Goal: Information Seeking & Learning: Learn about a topic

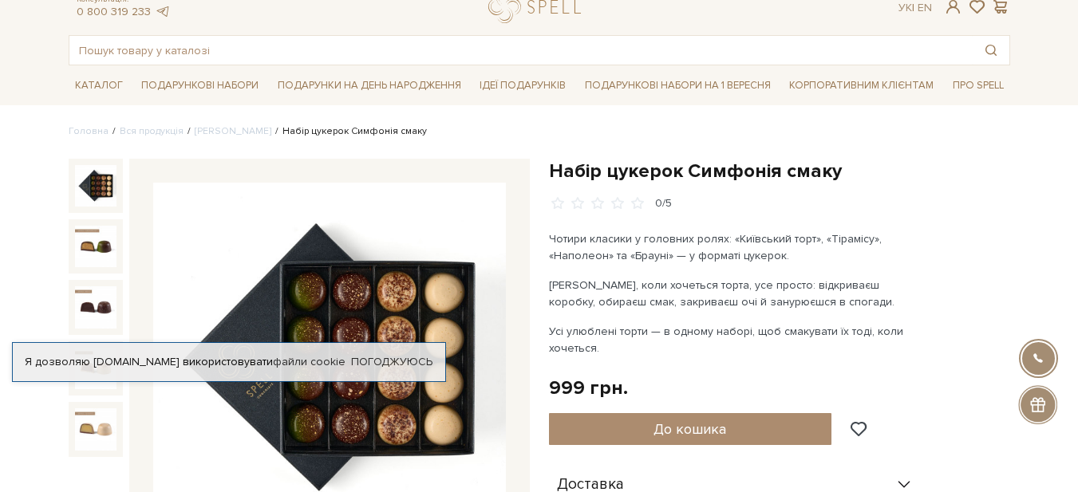
scroll to position [80, 0]
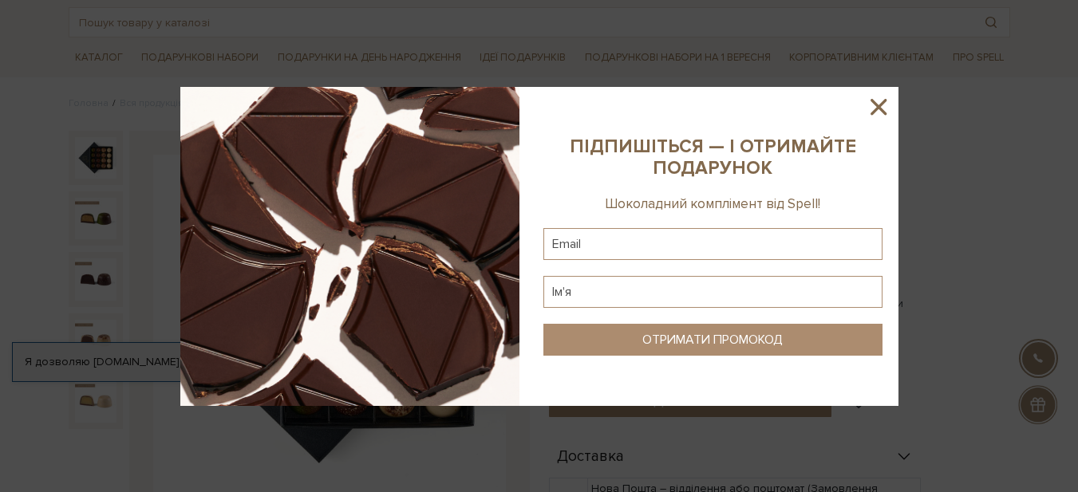
click at [874, 105] on icon at bounding box center [878, 107] width 16 height 16
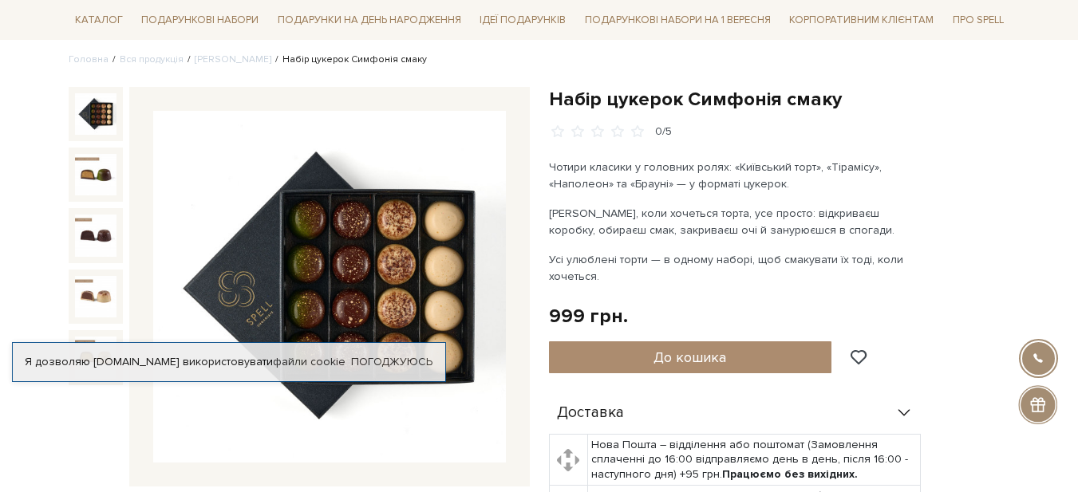
scroll to position [160, 0]
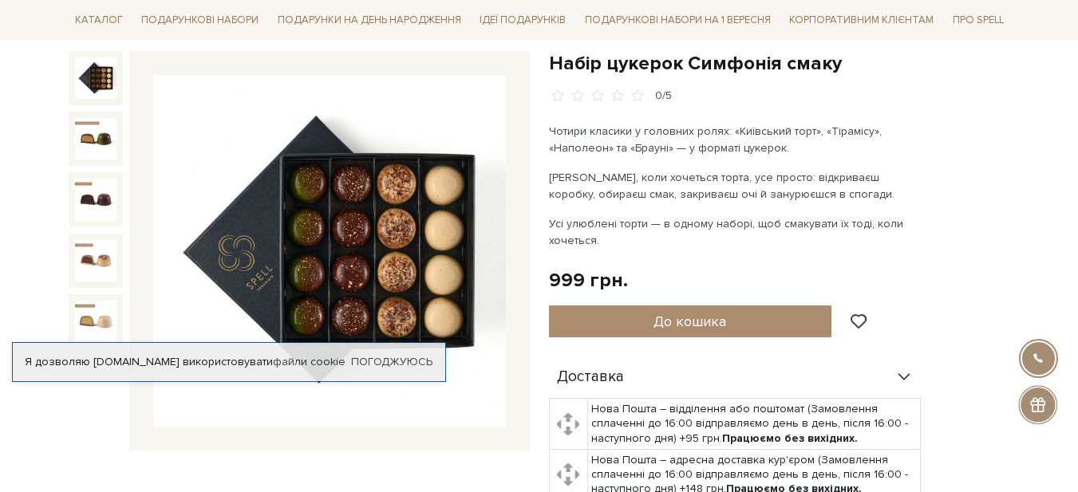
click at [331, 243] on img at bounding box center [329, 251] width 353 height 353
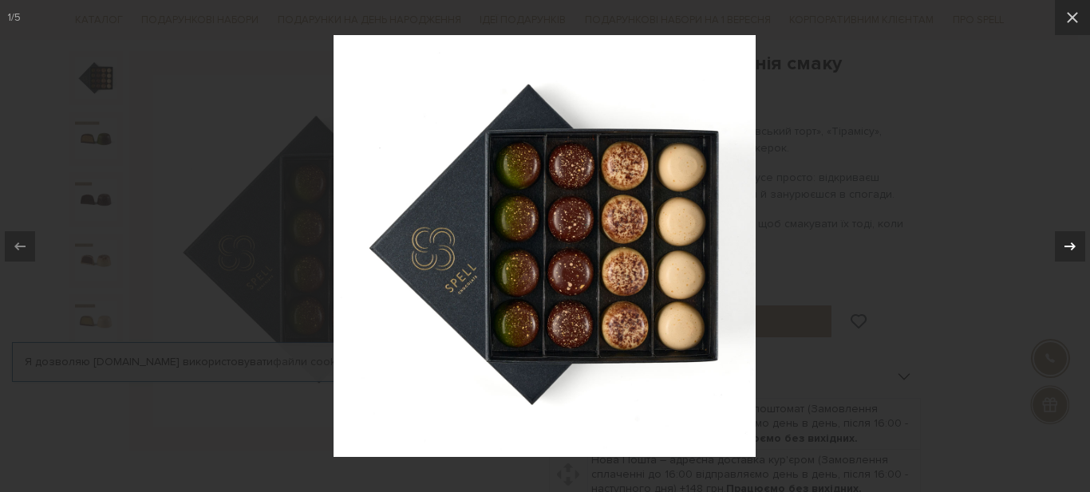
click at [1071, 245] on icon at bounding box center [1069, 246] width 19 height 19
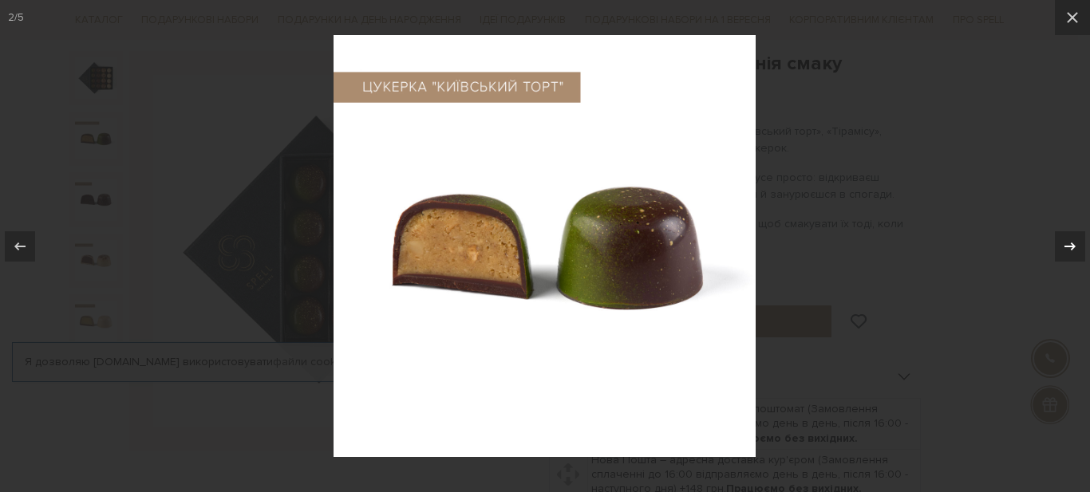
click at [1071, 245] on icon at bounding box center [1069, 246] width 19 height 19
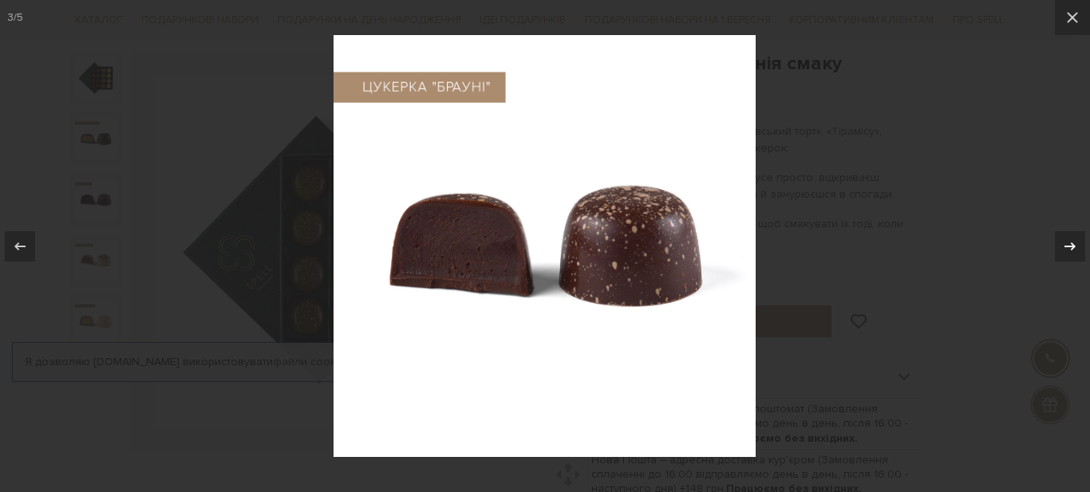
click at [1071, 245] on icon at bounding box center [1069, 246] width 19 height 19
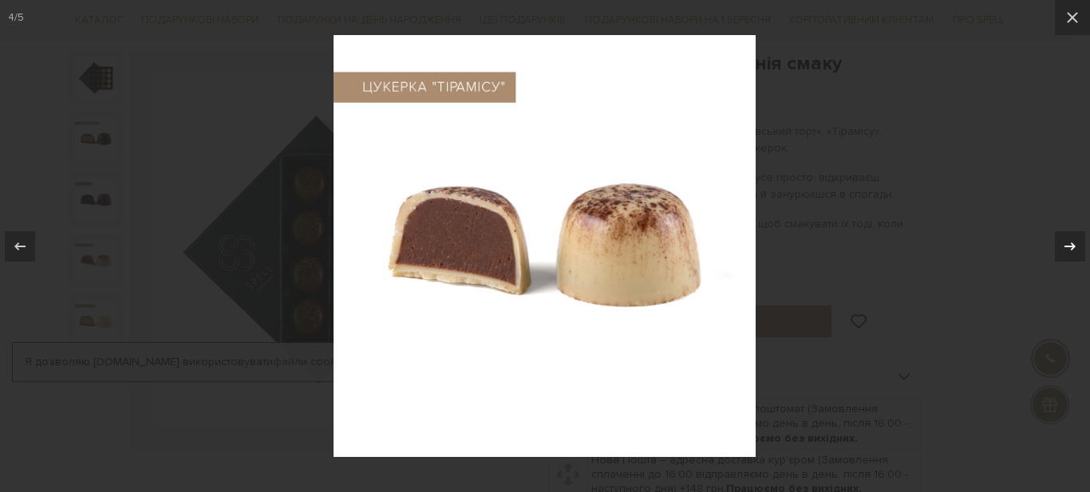
click at [1071, 245] on icon at bounding box center [1069, 246] width 19 height 19
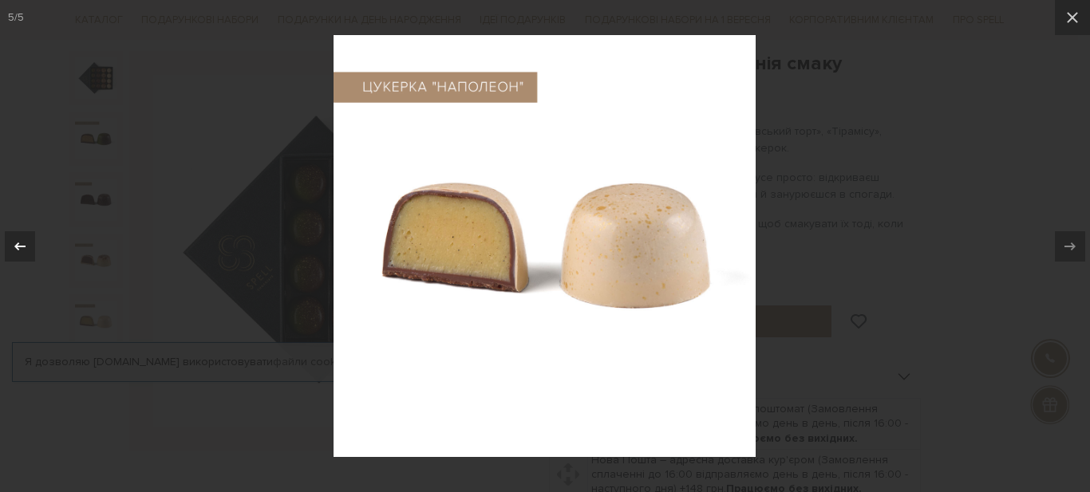
click at [12, 247] on icon at bounding box center [19, 246] width 19 height 19
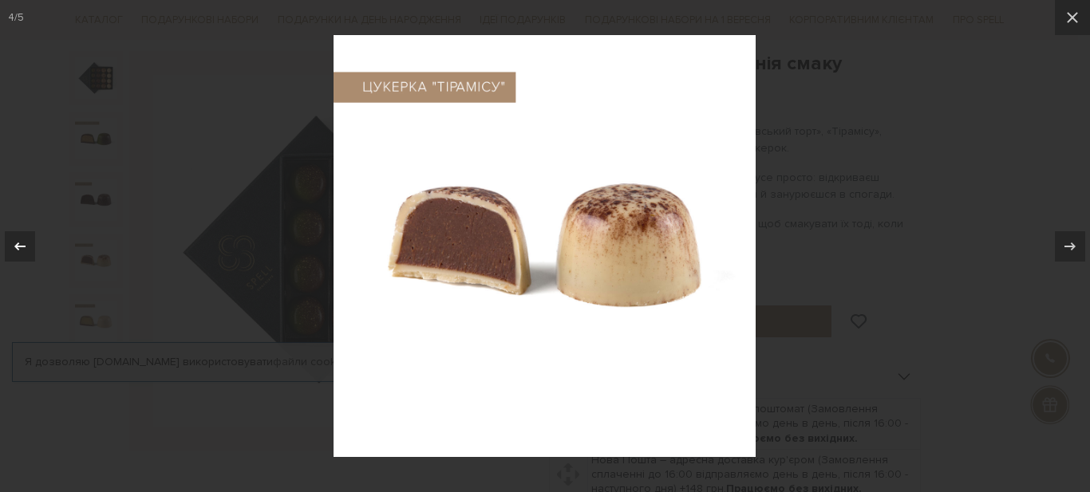
click at [12, 247] on icon at bounding box center [19, 246] width 19 height 19
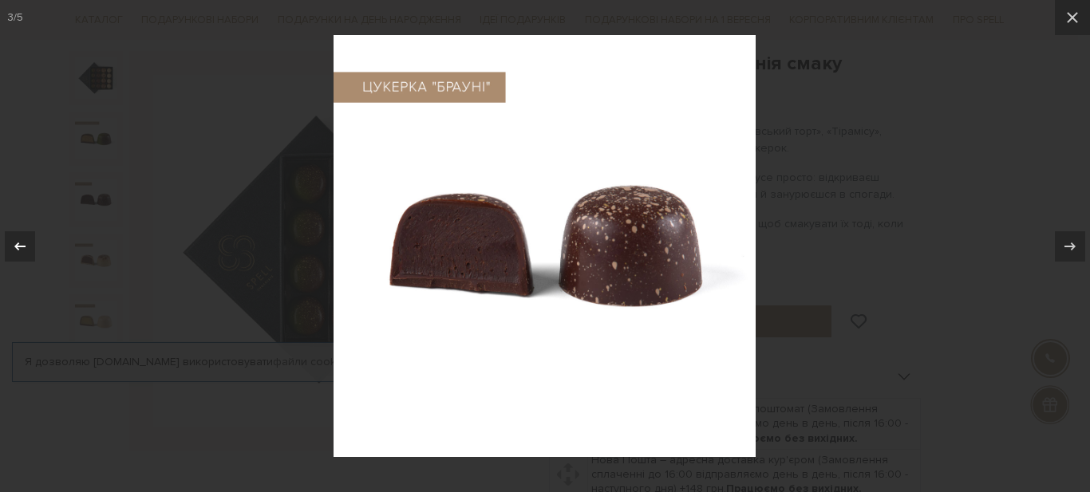
click at [12, 247] on icon at bounding box center [19, 246] width 19 height 19
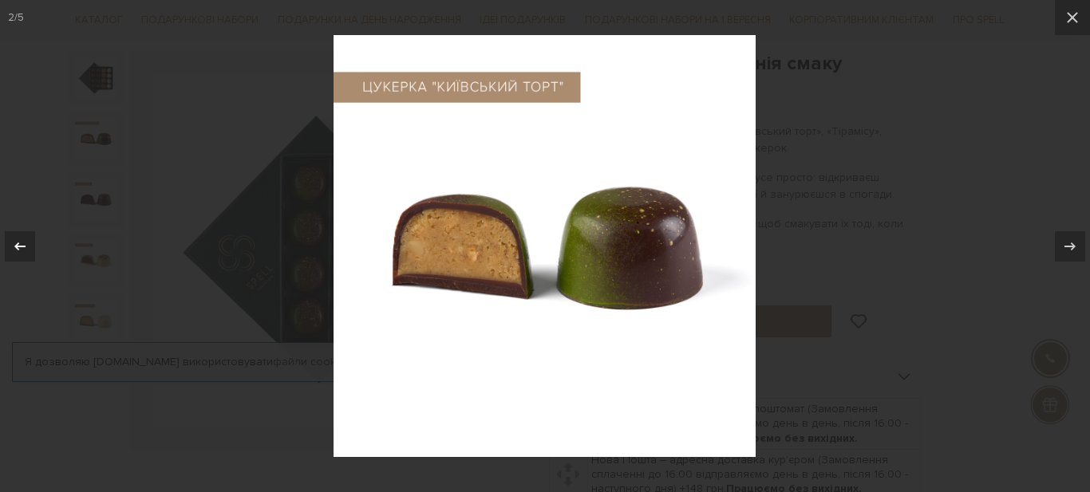
click at [12, 247] on icon at bounding box center [19, 246] width 19 height 19
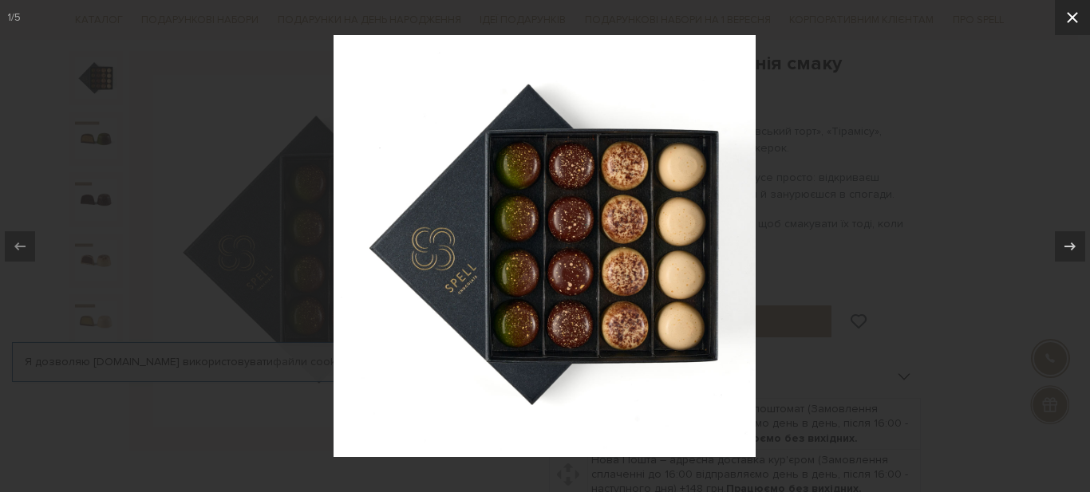
click at [1076, 18] on icon at bounding box center [1072, 17] width 19 height 19
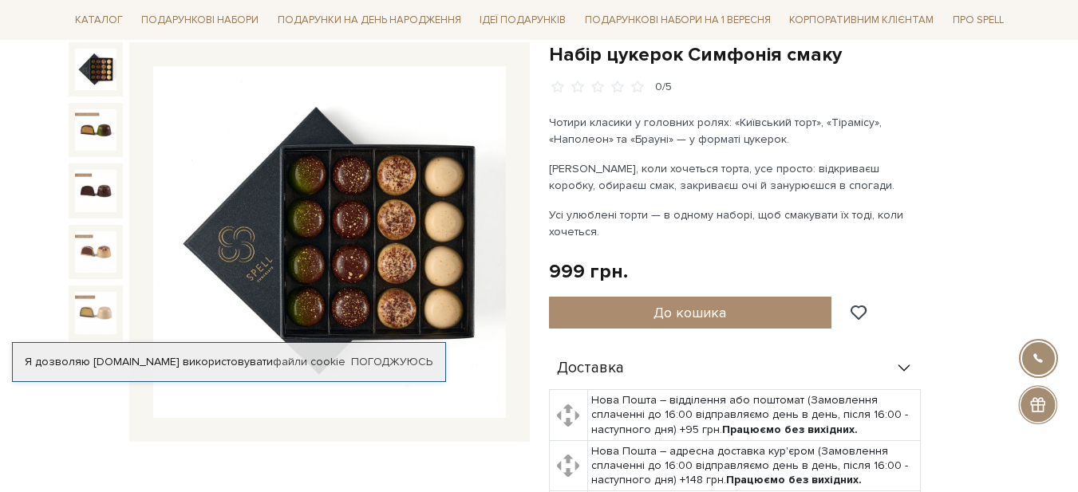
scroll to position [160, 0]
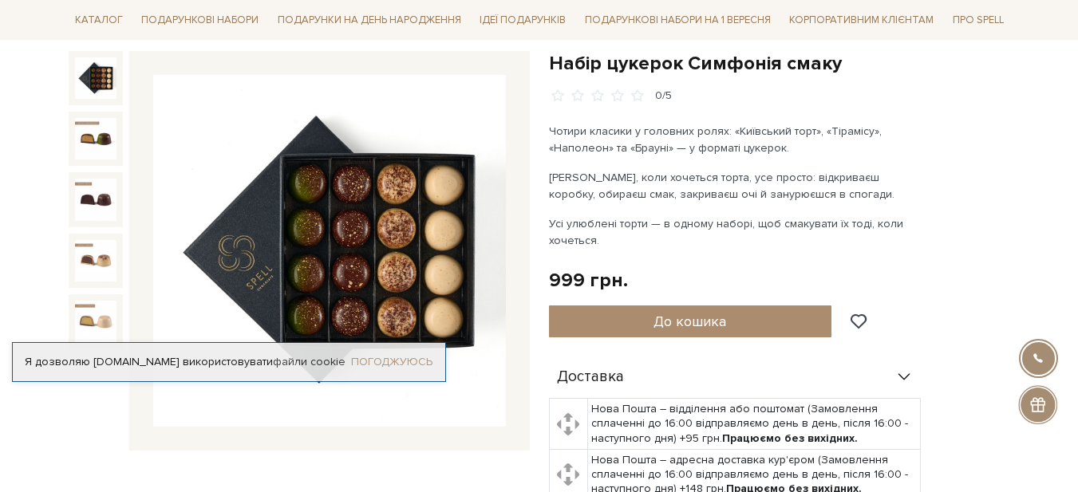
click at [406, 365] on link "Погоджуюсь" at bounding box center [391, 362] width 81 height 14
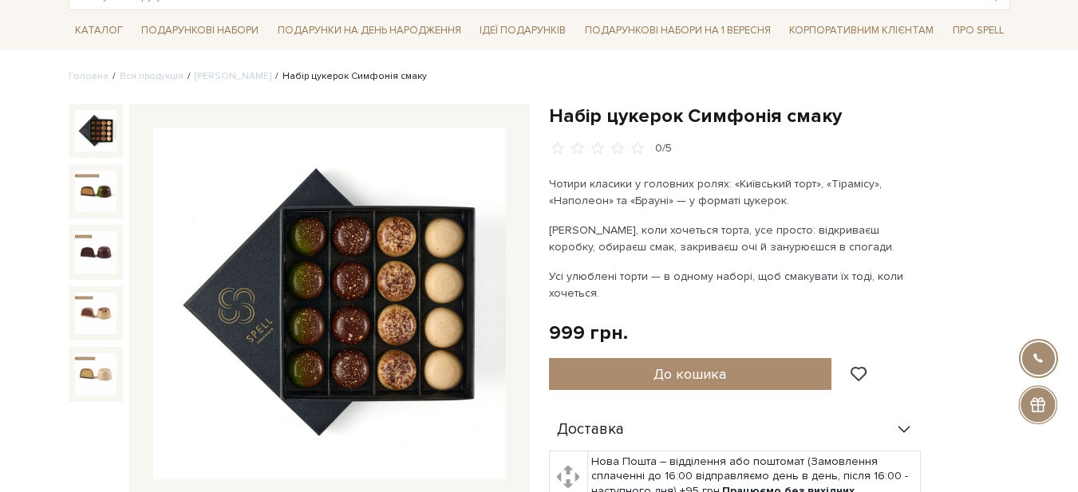
scroll to position [80, 0]
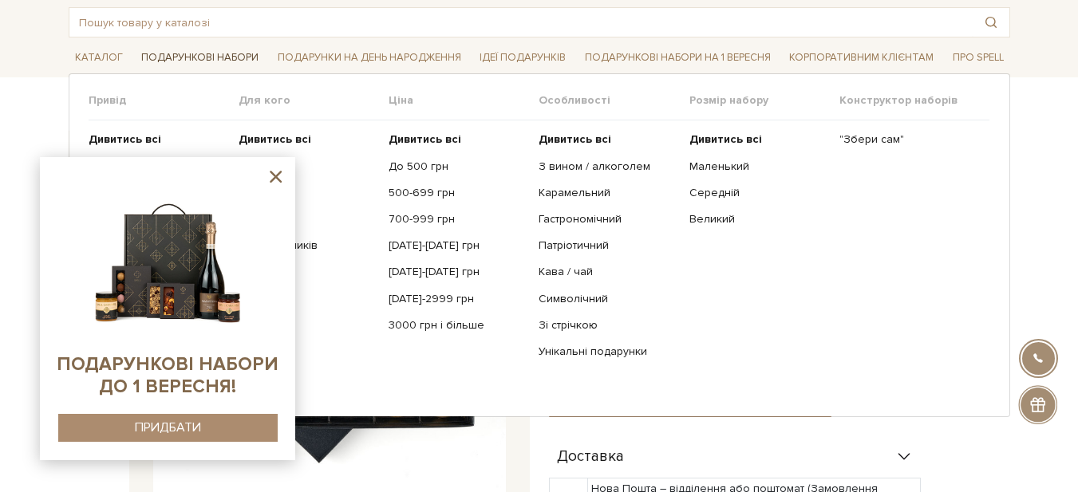
click at [191, 54] on link "Подарункові набори" at bounding box center [200, 57] width 130 height 25
